Goal: Information Seeking & Learning: Compare options

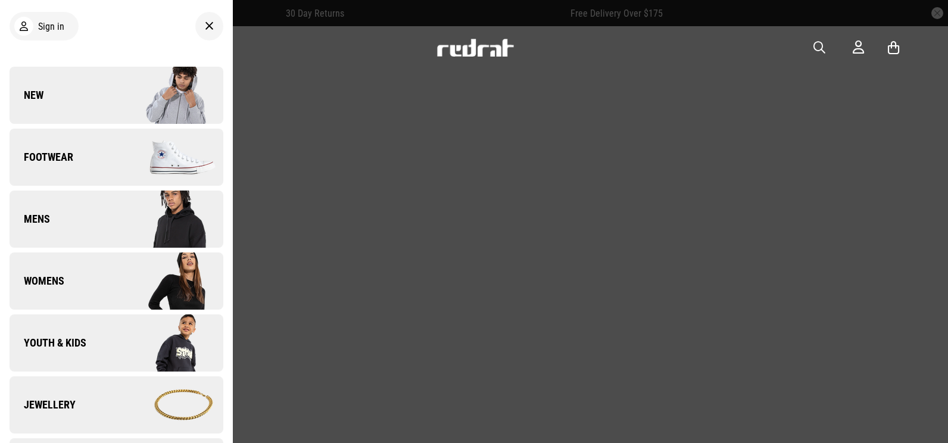
click at [755, 125] on div at bounding box center [474, 221] width 948 height 443
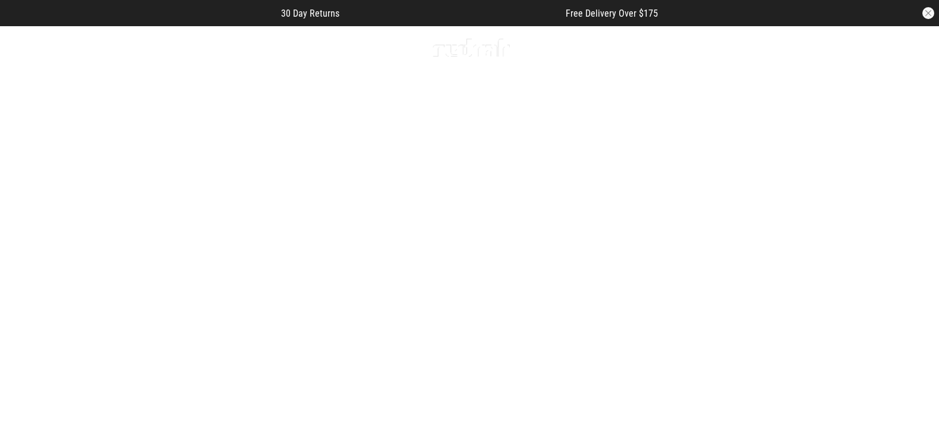
click at [810, 232] on link "1 / 5" at bounding box center [469, 260] width 939 height 470
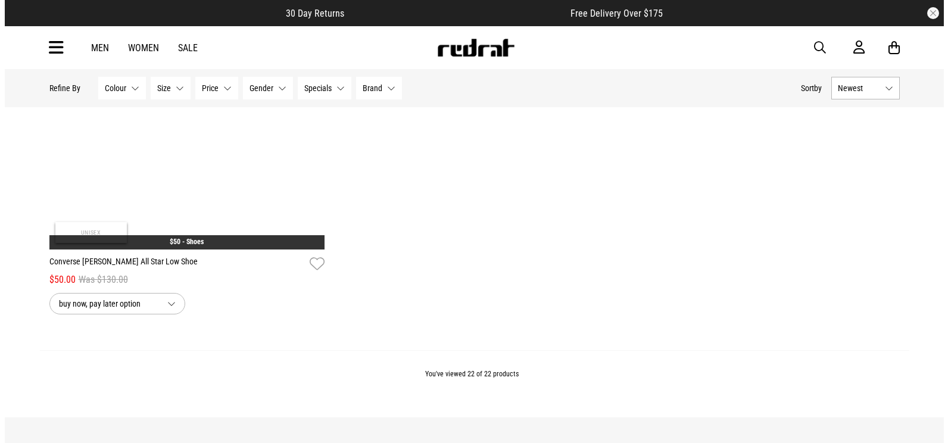
scroll to position [3515, 0]
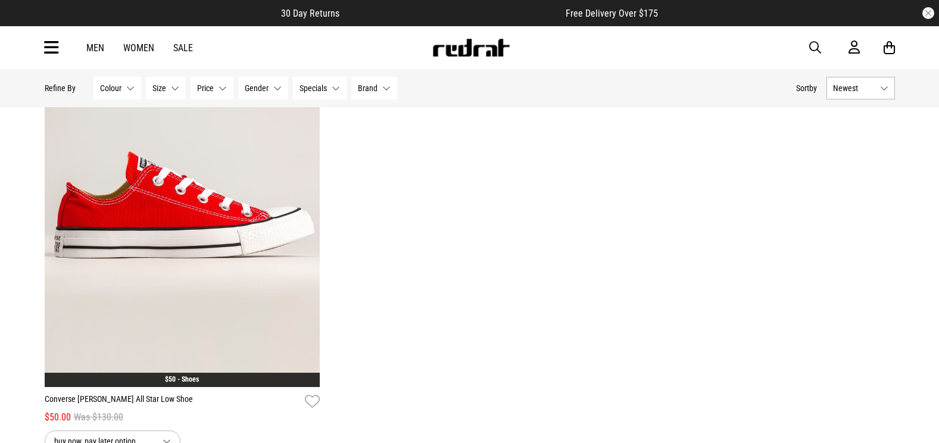
click at [814, 48] on span "button" at bounding box center [816, 48] width 12 height 14
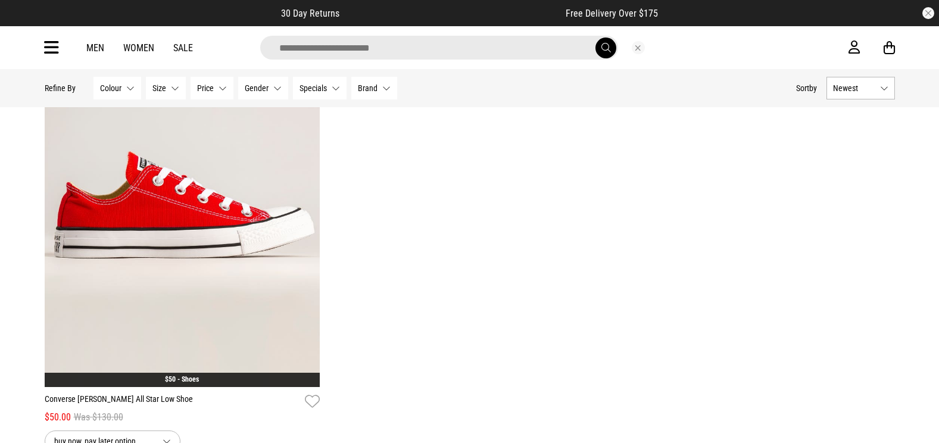
click at [536, 54] on input "search" at bounding box center [439, 48] width 358 height 24
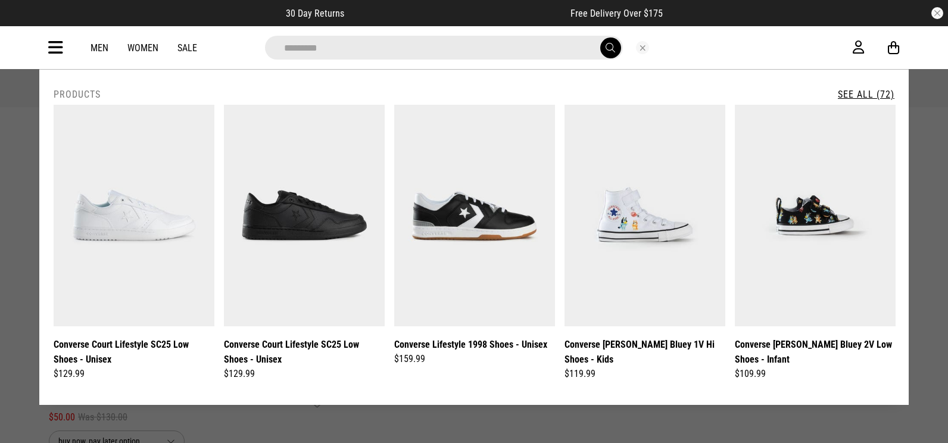
type input "*********"
click at [600, 38] on button "submit" at bounding box center [610, 48] width 21 height 21
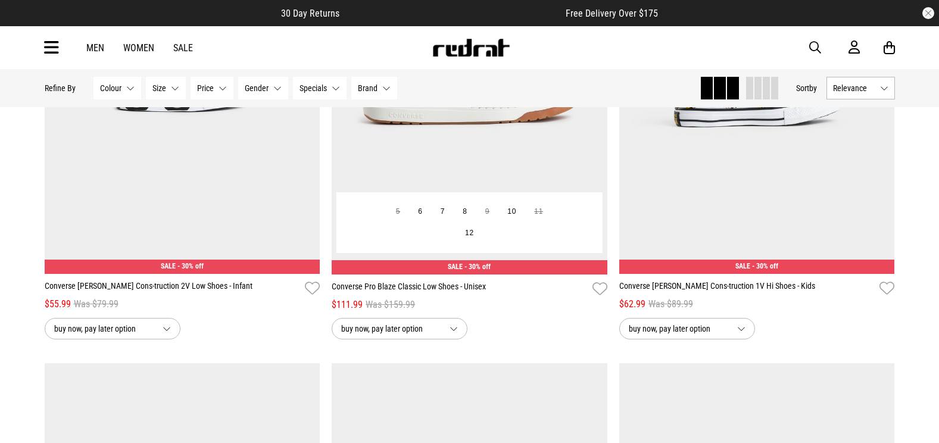
scroll to position [2085, 0]
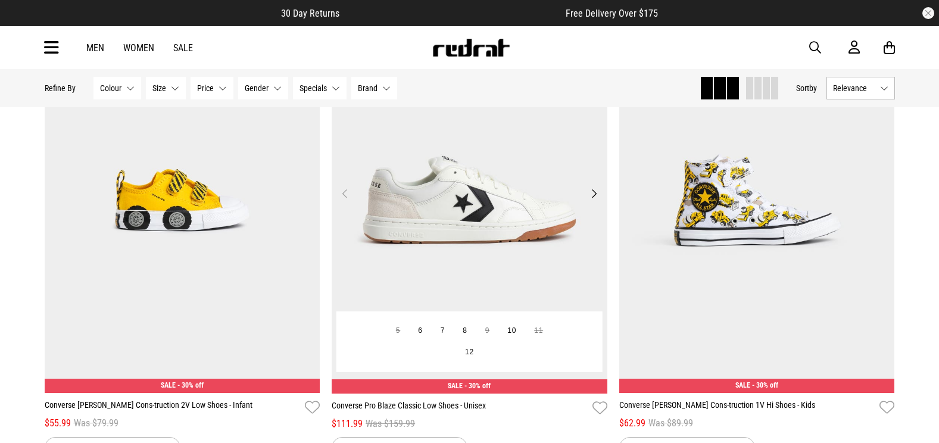
click at [558, 190] on img at bounding box center [470, 201] width 276 height 386
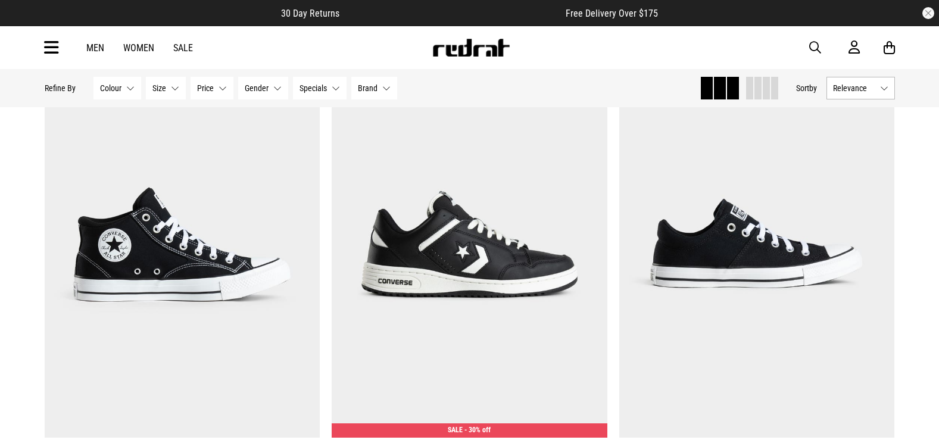
scroll to position [2992, 0]
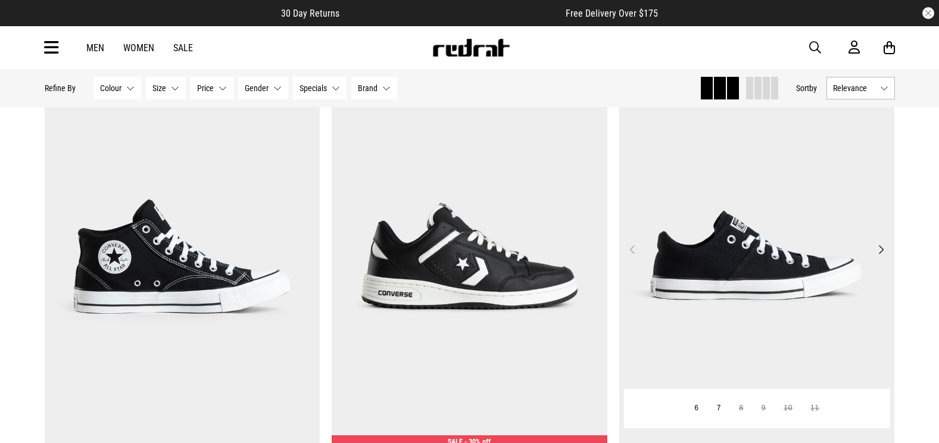
click at [833, 287] on img at bounding box center [758, 257] width 276 height 386
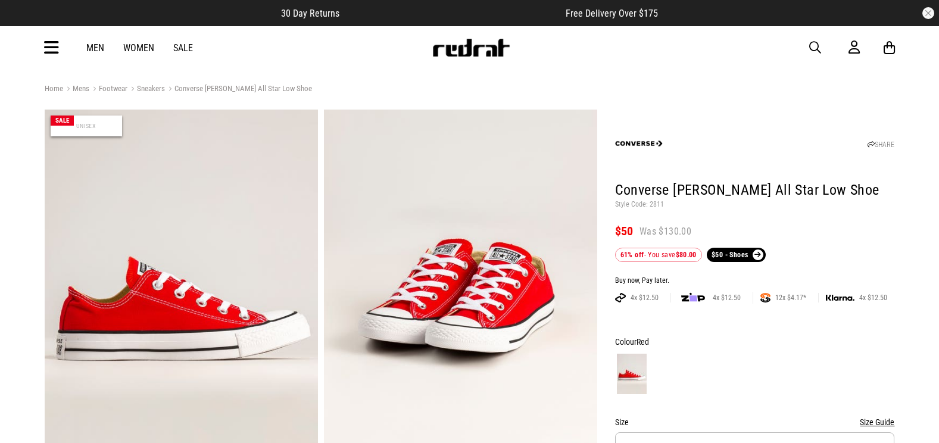
click at [814, 48] on span "button" at bounding box center [816, 48] width 12 height 14
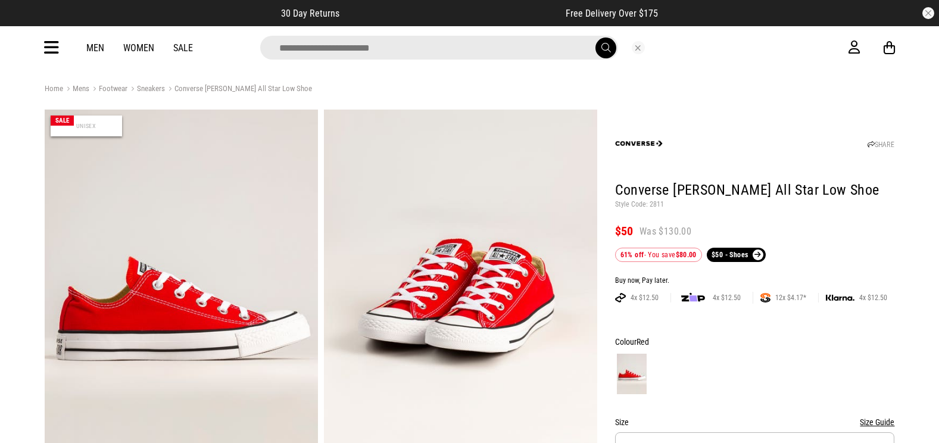
click at [50, 47] on icon at bounding box center [51, 48] width 15 height 20
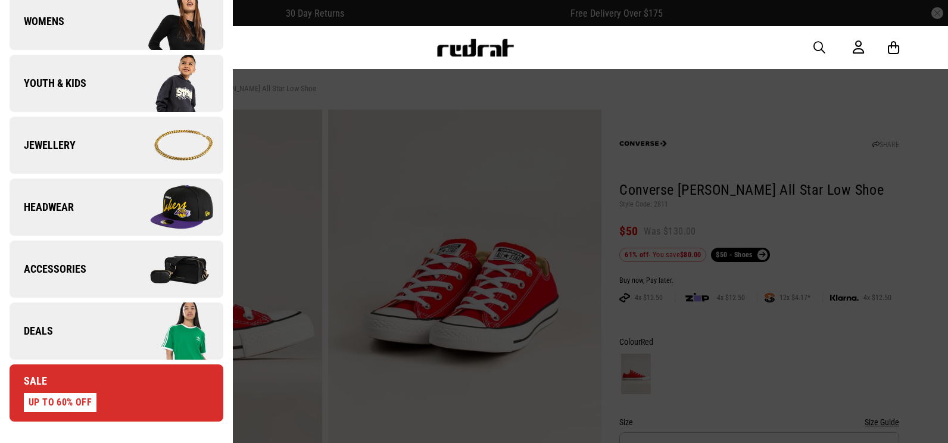
scroll to position [357, 0]
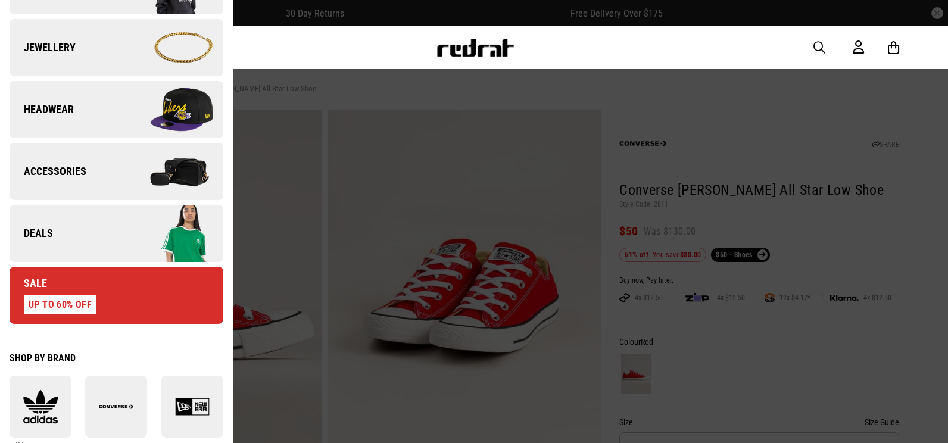
click at [66, 240] on link "Deals" at bounding box center [117, 233] width 214 height 57
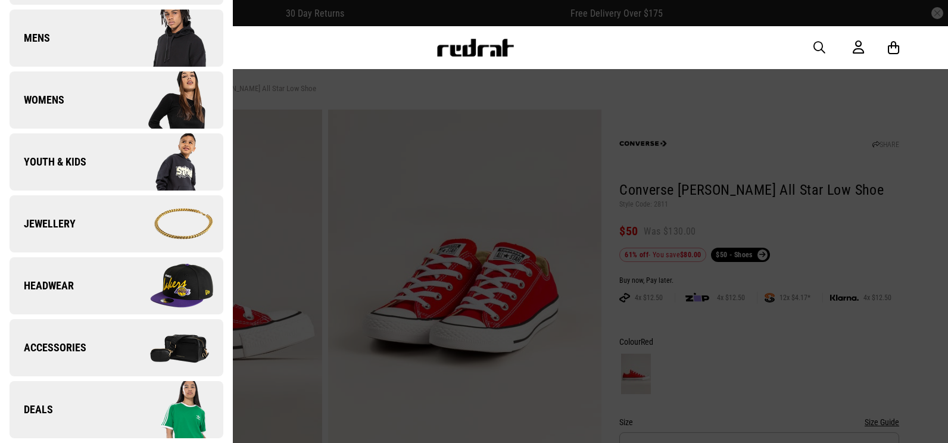
scroll to position [0, 0]
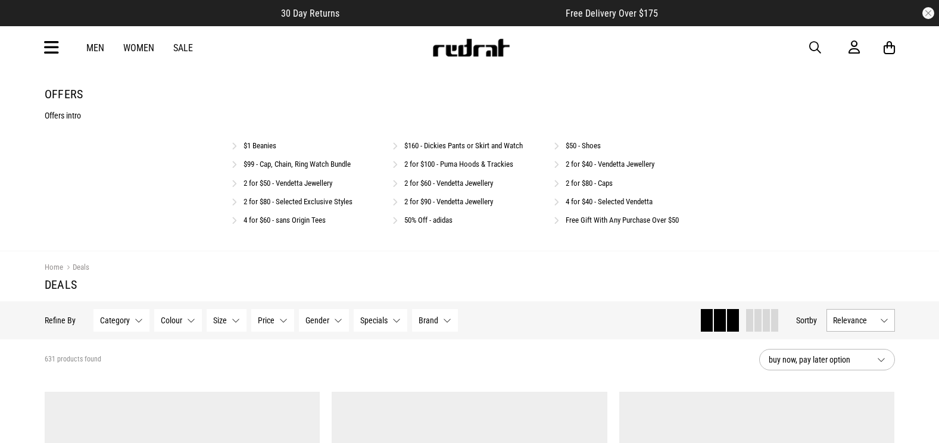
click at [580, 182] on link "2 for $80 - Caps" at bounding box center [589, 183] width 47 height 9
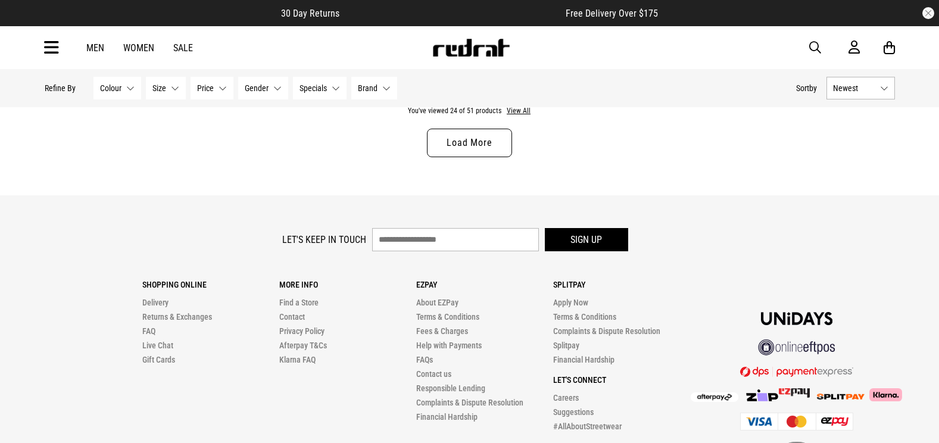
scroll to position [3824, 0]
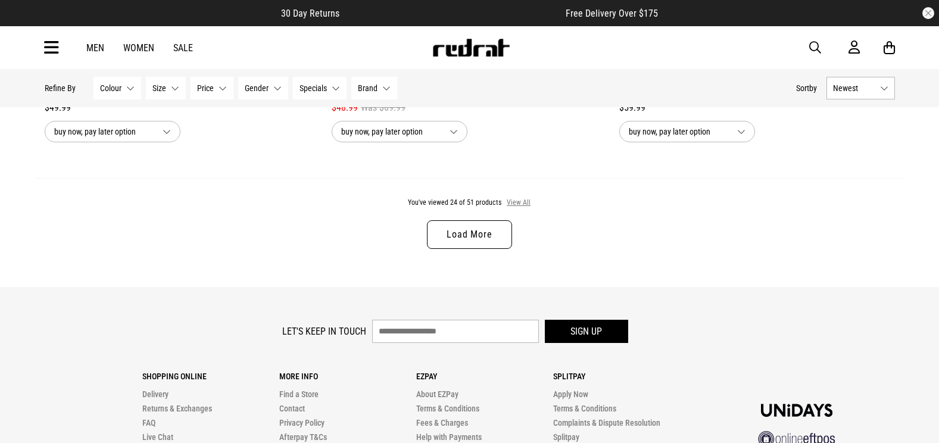
click at [525, 206] on button "View All" at bounding box center [518, 203] width 25 height 11
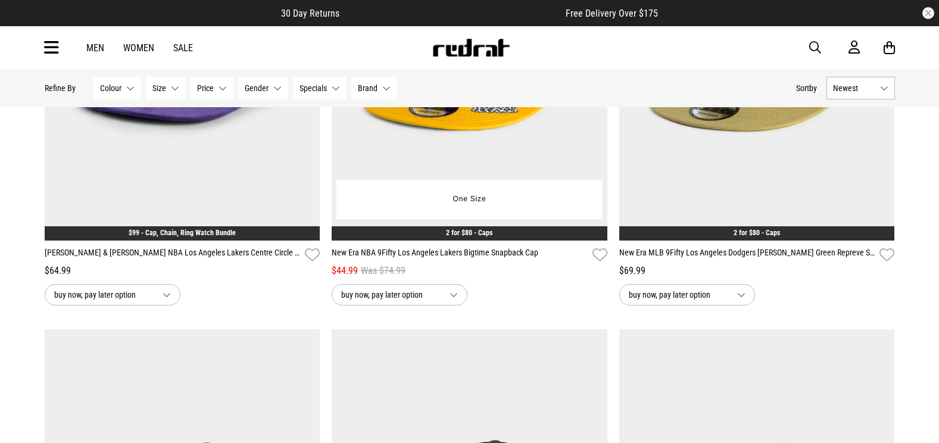
scroll to position [7756, 0]
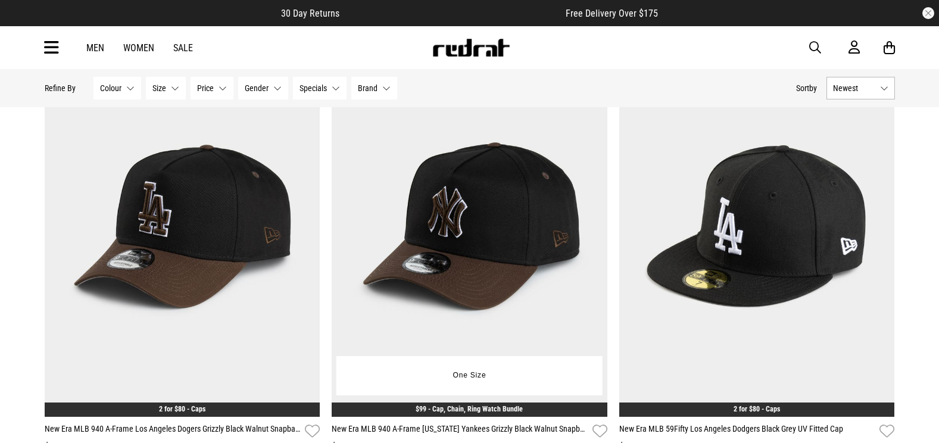
click at [504, 225] on img at bounding box center [470, 225] width 276 height 386
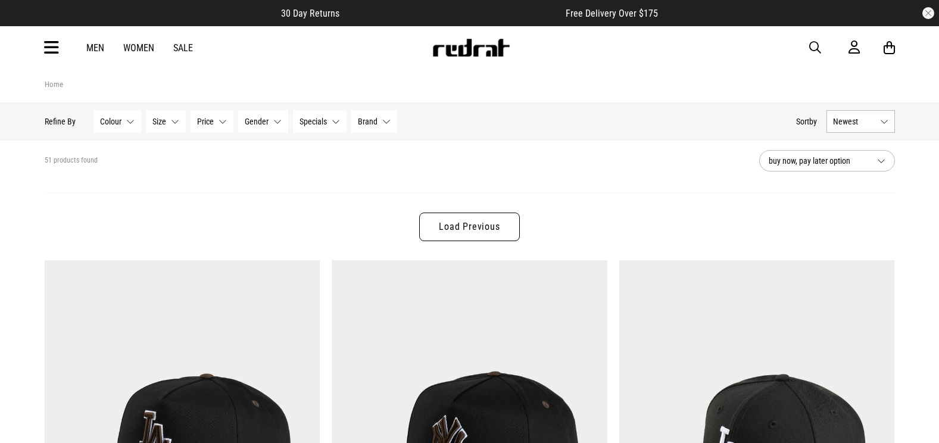
click at [497, 236] on link "Load Previous" at bounding box center [469, 227] width 100 height 29
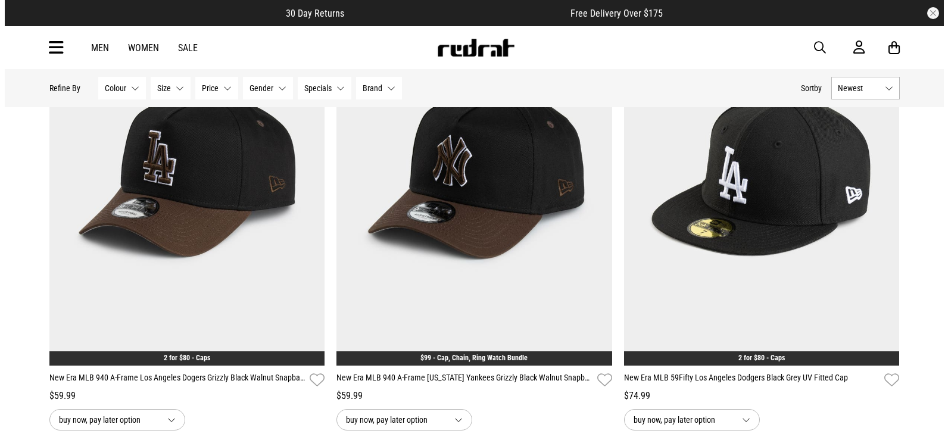
scroll to position [4170, 0]
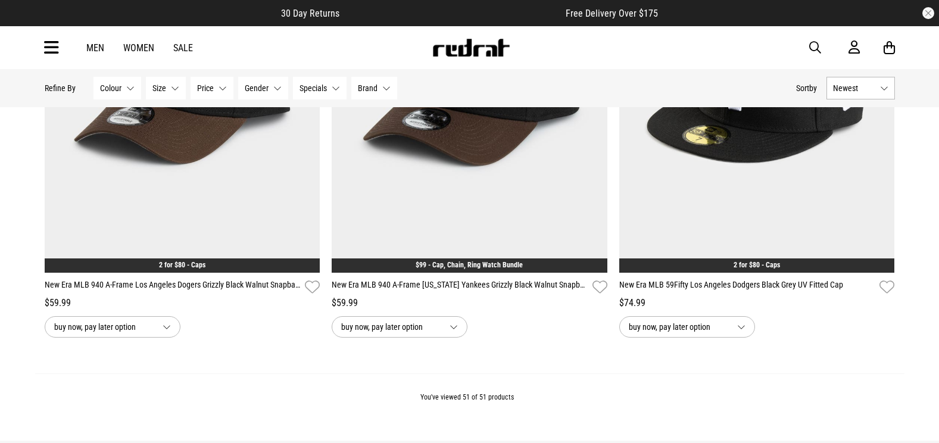
click at [54, 49] on icon at bounding box center [51, 48] width 15 height 20
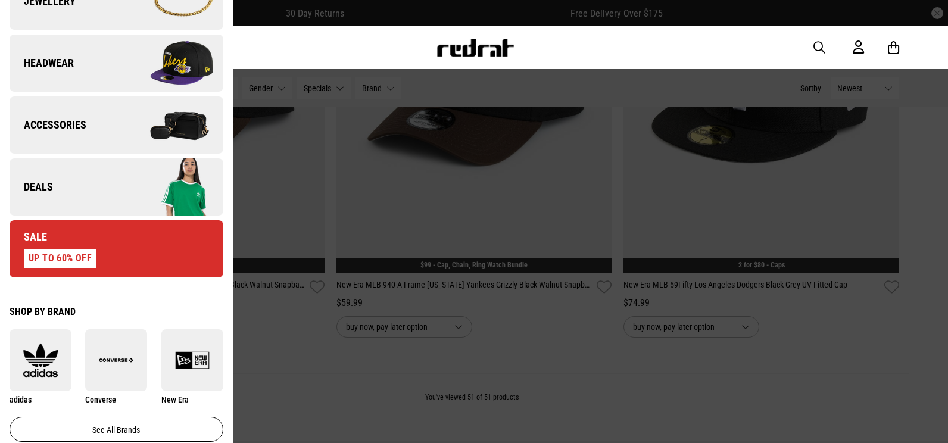
scroll to position [536, 0]
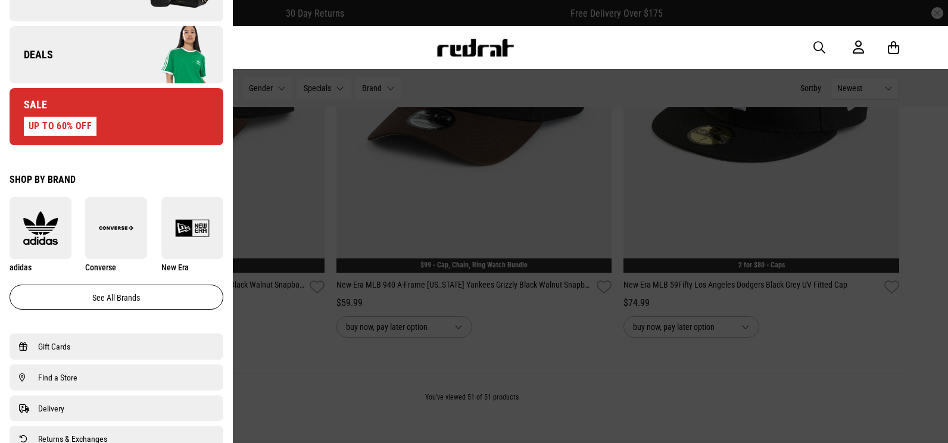
click at [85, 45] on link "Deals" at bounding box center [117, 54] width 214 height 57
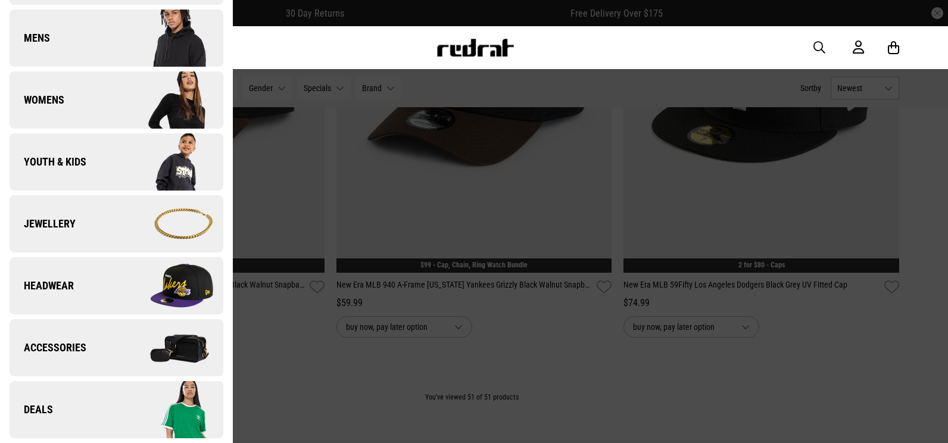
scroll to position [0, 0]
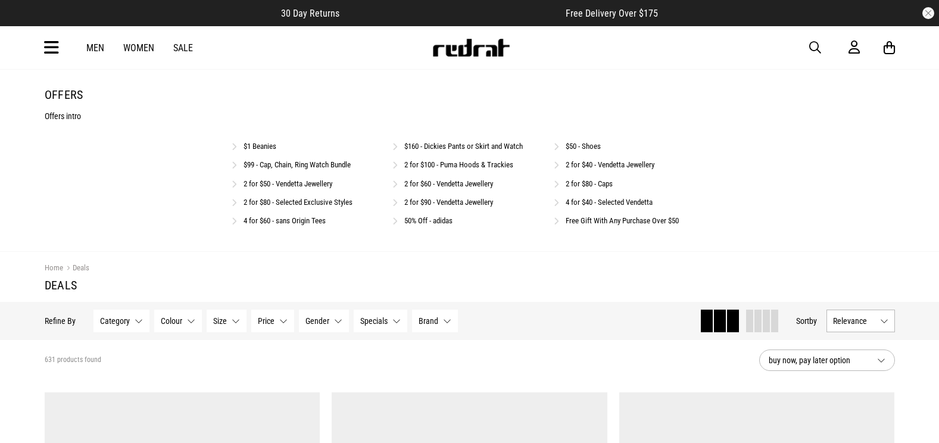
click at [598, 150] on link "$50 - Shoes" at bounding box center [583, 146] width 35 height 9
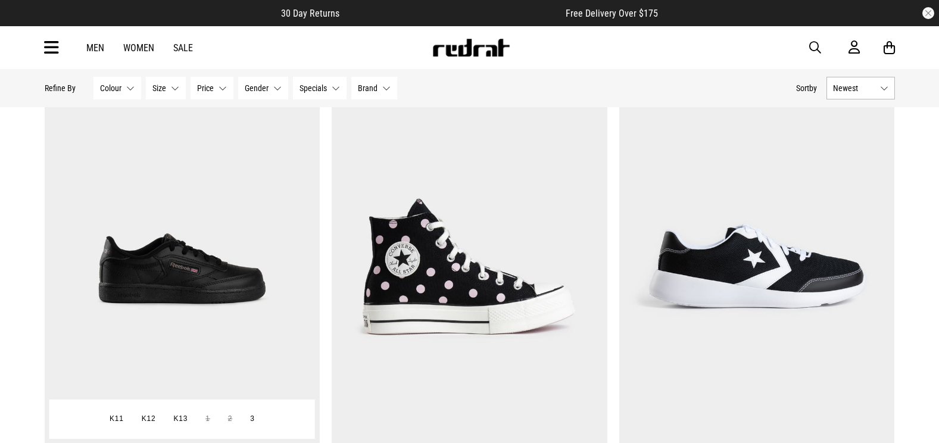
drag, startPoint x: 222, startPoint y: 184, endPoint x: 232, endPoint y: 185, distance: 10.1
drag, startPoint x: 297, startPoint y: 186, endPoint x: 306, endPoint y: 181, distance: 10.4
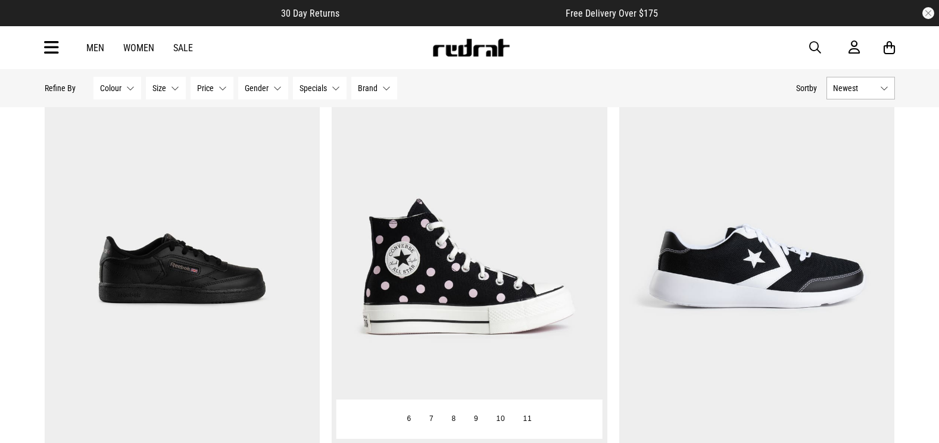
drag, startPoint x: 306, startPoint y: 181, endPoint x: 455, endPoint y: 166, distance: 149.7
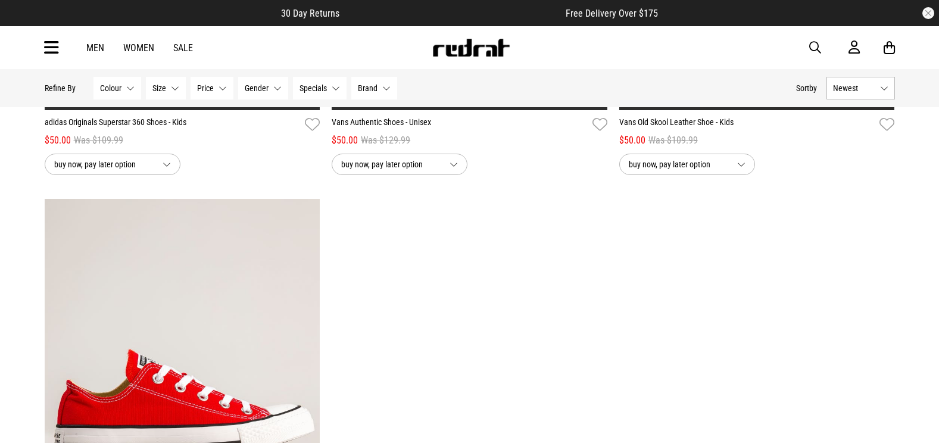
scroll to position [3396, 0]
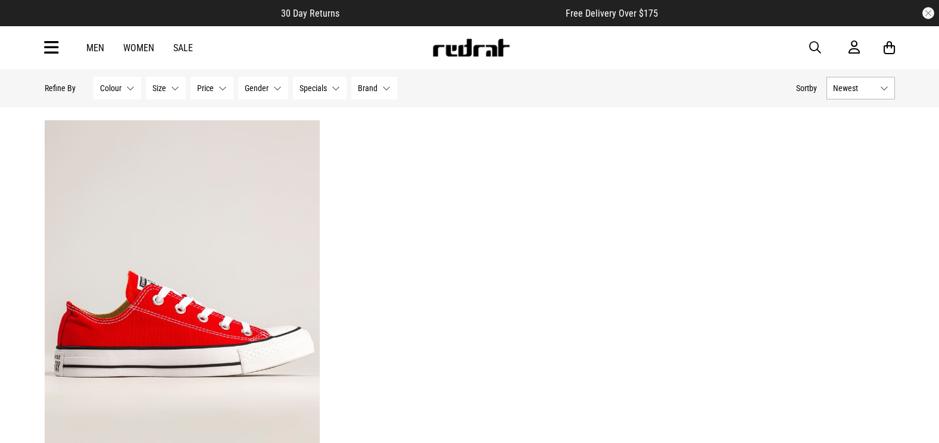
drag, startPoint x: 812, startPoint y: 49, endPoint x: 820, endPoint y: 51, distance: 7.8
click at [817, 51] on span "button" at bounding box center [816, 48] width 12 height 14
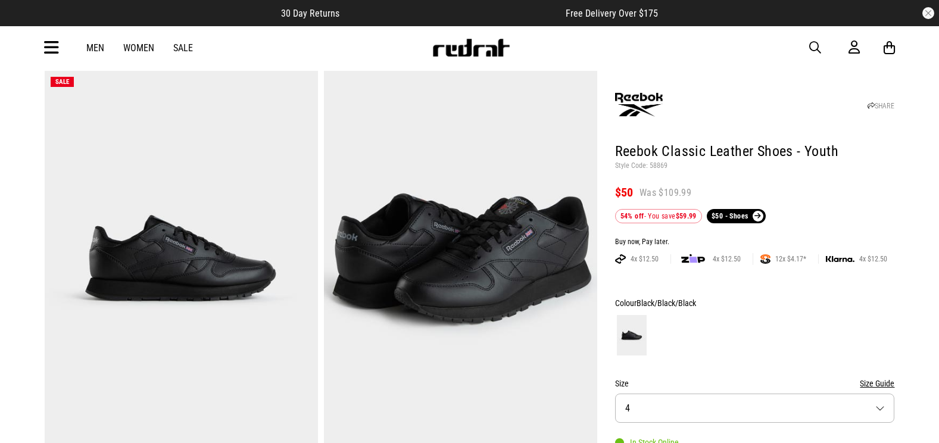
scroll to position [60, 0]
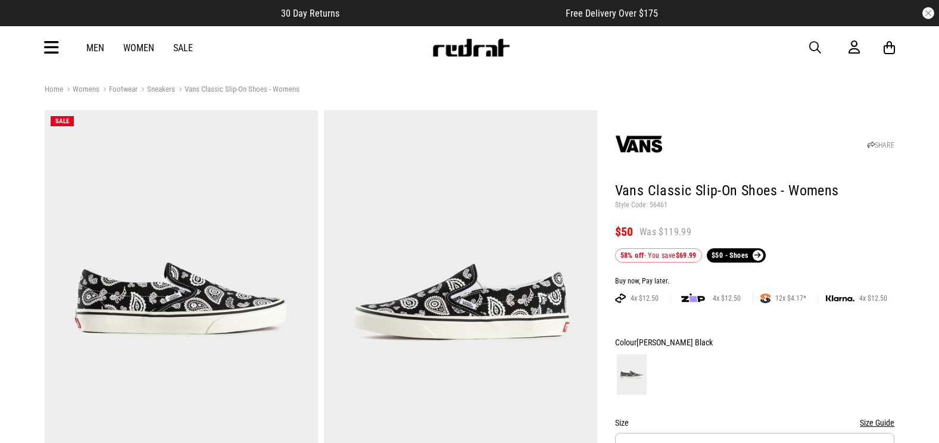
scroll to position [60, 0]
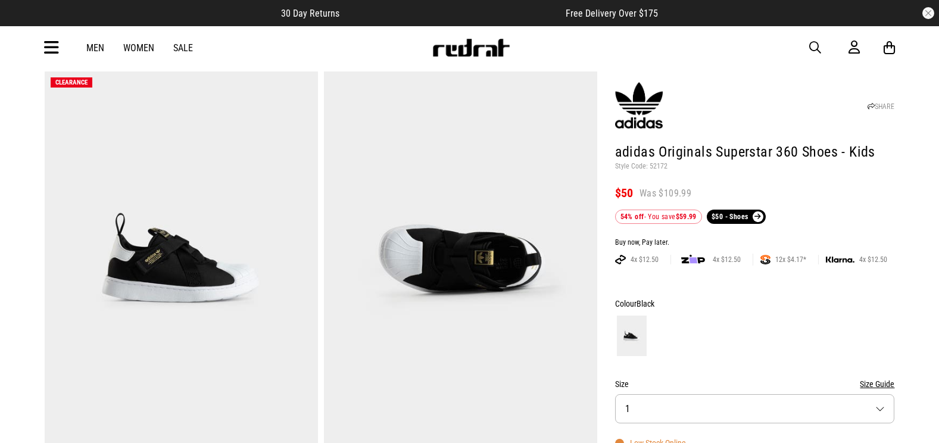
scroll to position [60, 0]
